Goal: Task Accomplishment & Management: Complete application form

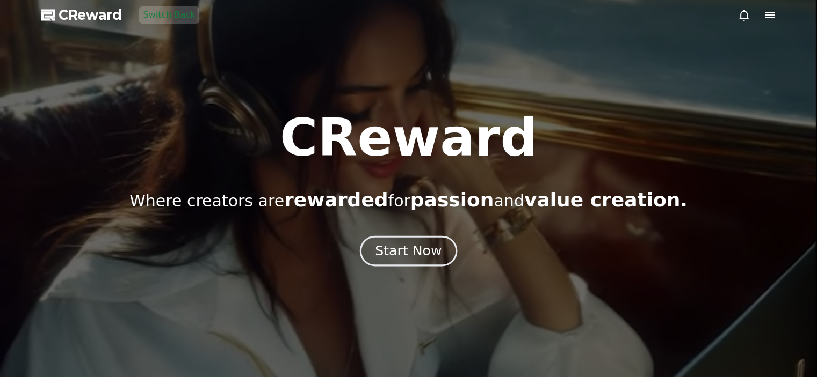
click at [430, 255] on div "Start Now" at bounding box center [408, 251] width 67 height 18
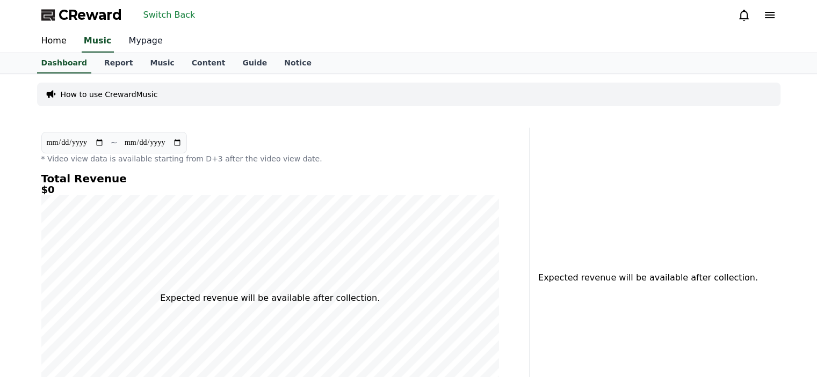
click at [135, 35] on link "Mypage" at bounding box center [145, 41] width 51 height 23
select select "**********"
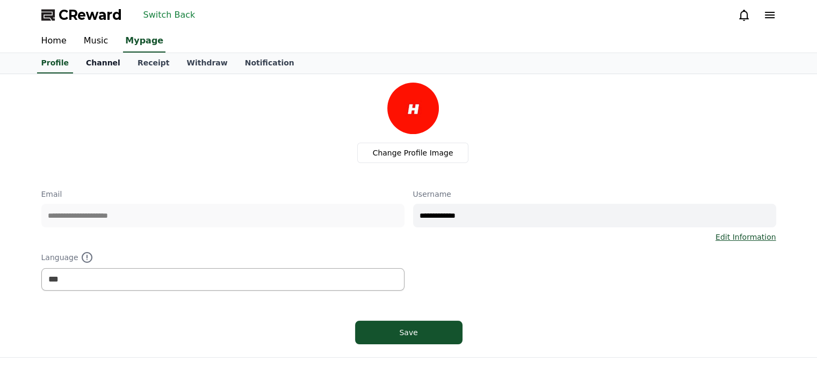
click at [105, 67] on link "Channel" at bounding box center [103, 63] width 52 height 20
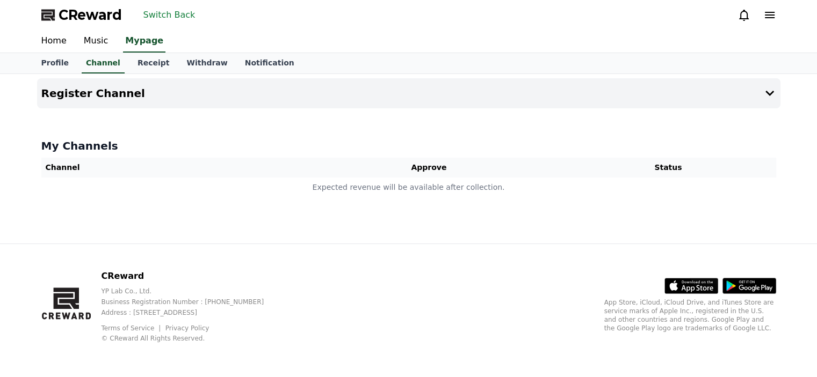
click at [286, 113] on div at bounding box center [408, 112] width 743 height 9
click at [298, 107] on button "Register Channel" at bounding box center [408, 93] width 743 height 30
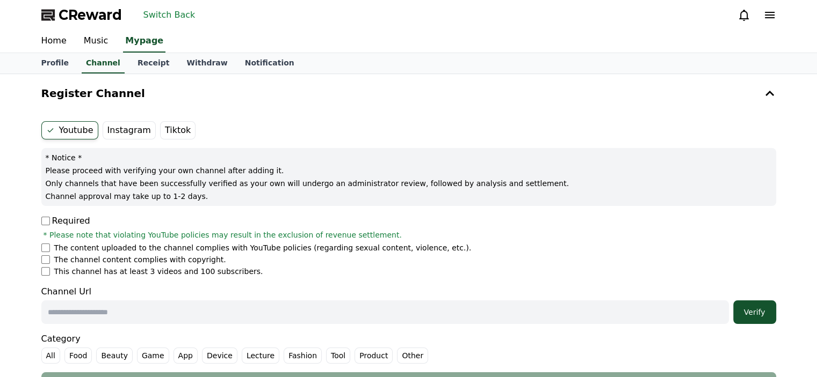
click at [54, 111] on div "Register Channel Youtube Instagram Tiktok * Notice * Please proceed with verify…" at bounding box center [408, 239] width 743 height 322
click at [62, 135] on label "Youtube" at bounding box center [69, 130] width 57 height 18
click at [49, 222] on p "Required" at bounding box center [65, 221] width 49 height 13
click at [52, 222] on p "Required" at bounding box center [65, 221] width 49 height 13
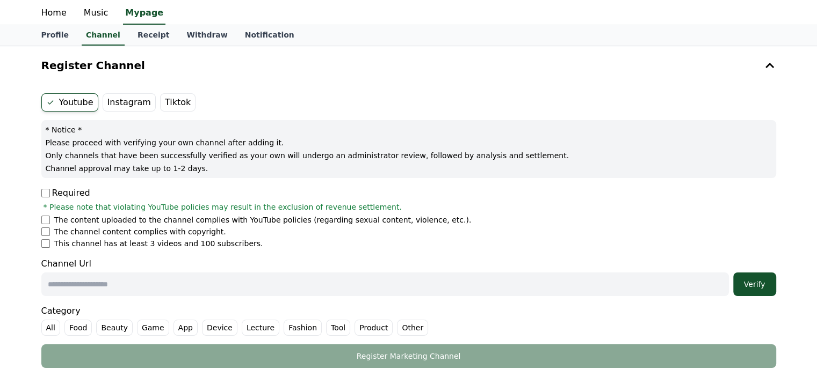
scroll to position [54, 0]
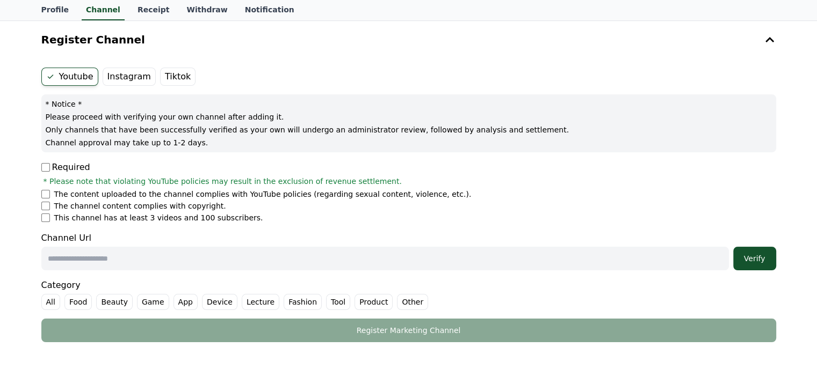
click at [45, 199] on ul "The content uploaded to the channel complies with YouTube policies (regarding s…" at bounding box center [408, 206] width 735 height 34
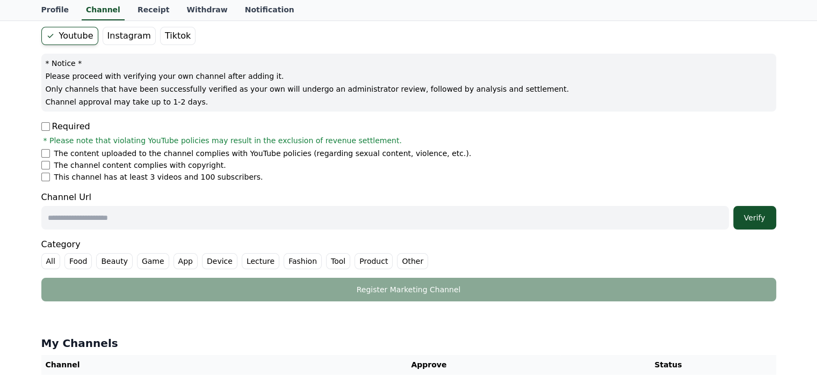
scroll to position [107, 0]
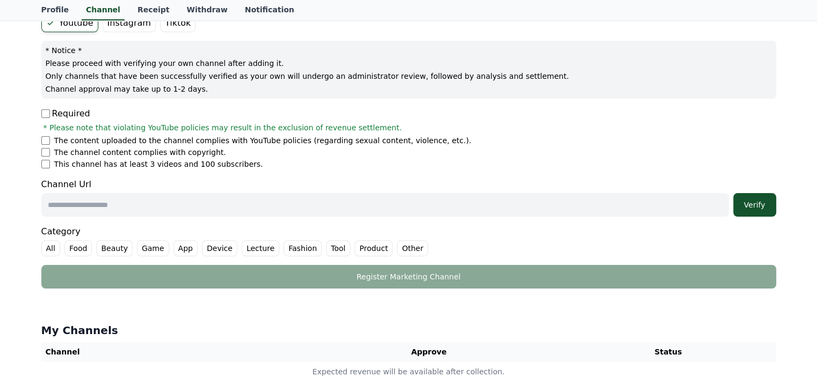
click at [161, 206] on input "text" at bounding box center [384, 205] width 687 height 24
paste input "**********"
type input "**********"
click at [755, 206] on div "Verify" at bounding box center [754, 205] width 34 height 11
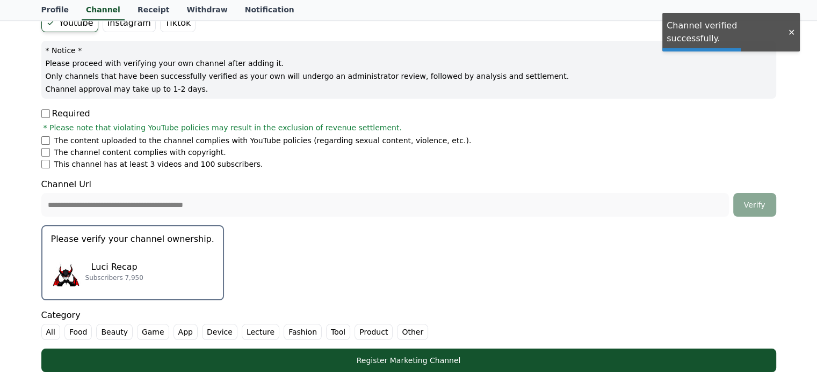
click at [153, 264] on div "Luci Recap Subscribers 7,950" at bounding box center [132, 271] width 163 height 43
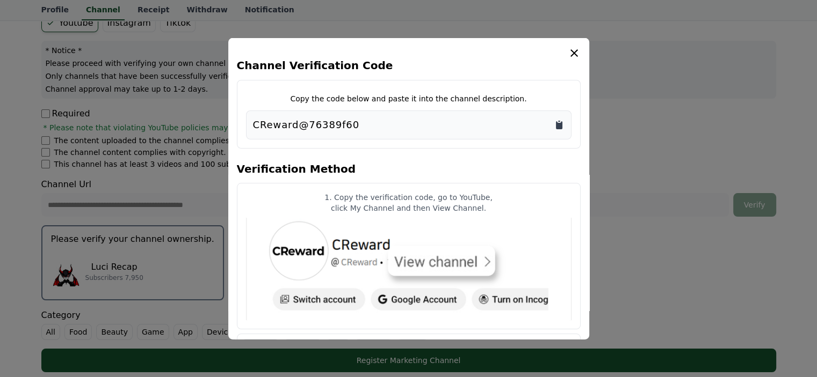
click at [560, 126] on icon "Copy to clipboard" at bounding box center [559, 125] width 6 height 8
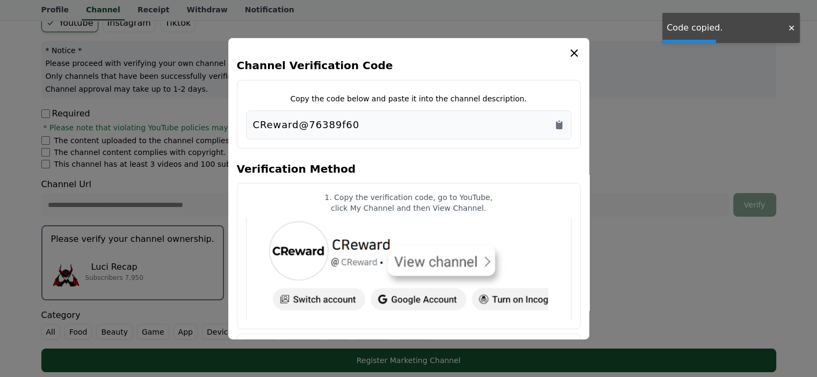
click at [573, 60] on h4 "Channel Verification Code" at bounding box center [409, 65] width 344 height 12
click at [575, 55] on icon "modal" at bounding box center [574, 53] width 8 height 8
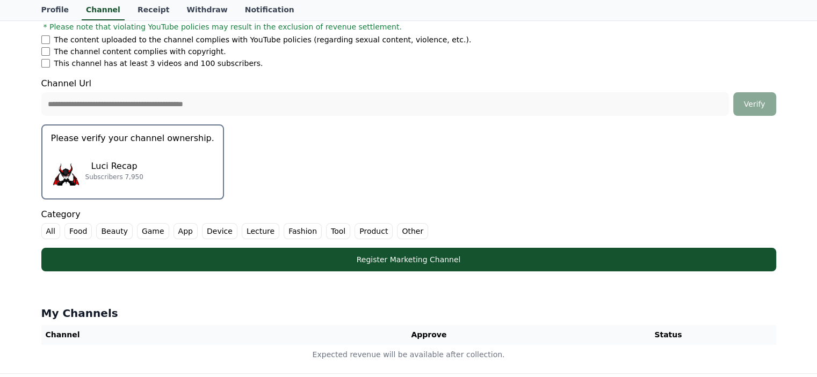
scroll to position [215, 0]
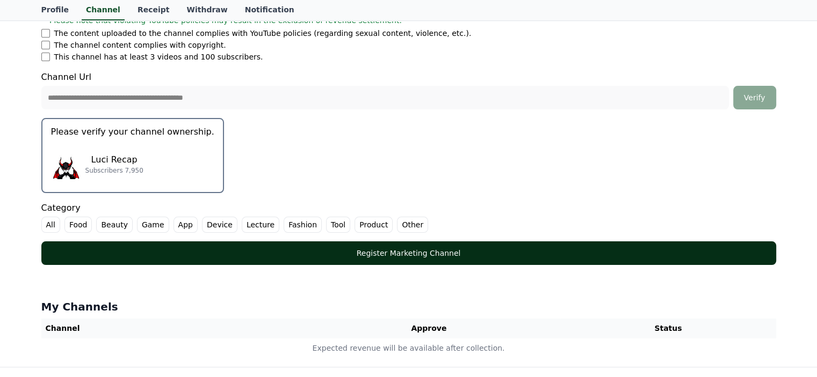
click at [130, 256] on div "Register Marketing Channel" at bounding box center [409, 253] width 692 height 11
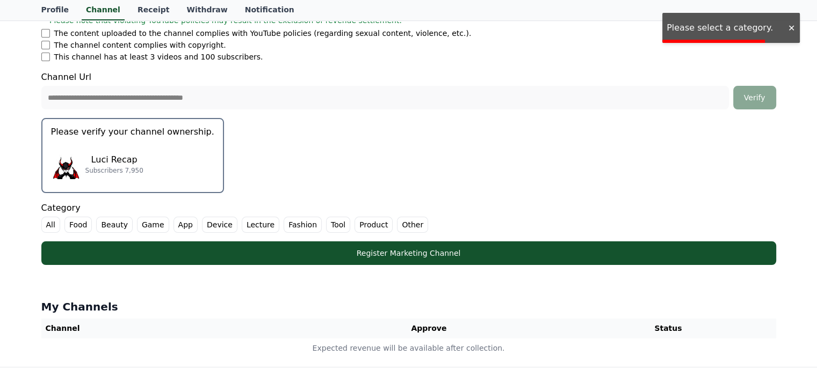
click at [56, 222] on label "All" at bounding box center [50, 225] width 19 height 16
click at [235, 270] on div at bounding box center [408, 274] width 743 height 9
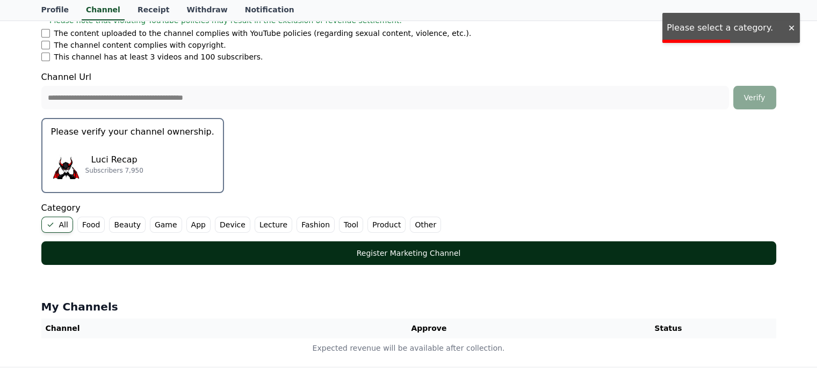
click at [238, 255] on div "Register Marketing Channel" at bounding box center [409, 253] width 692 height 11
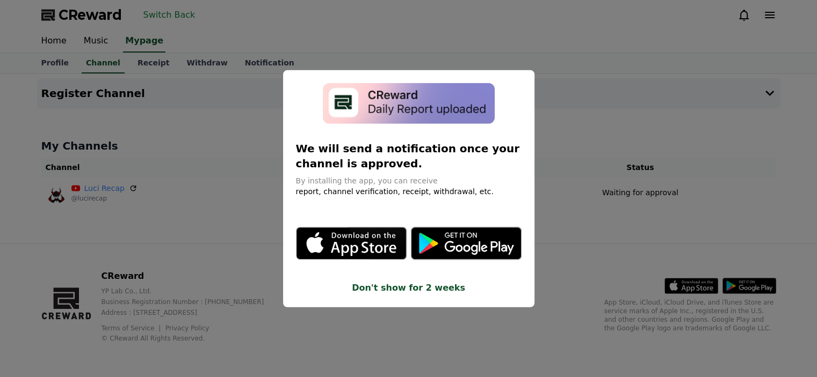
click at [214, 220] on button "close modal" at bounding box center [408, 188] width 817 height 377
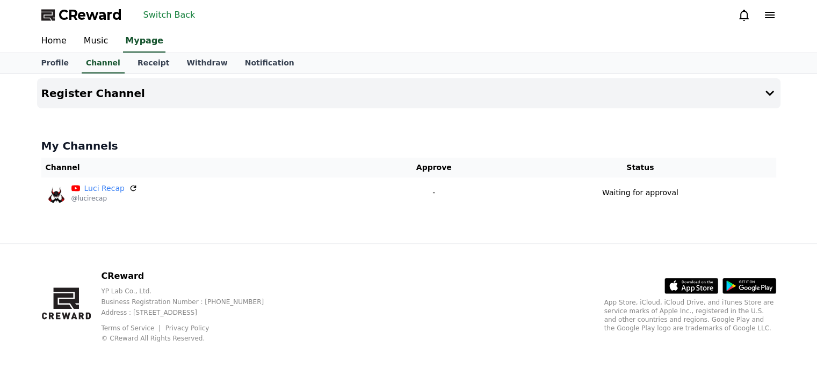
click at [179, 10] on button "Switch Back" at bounding box center [169, 14] width 61 height 17
